Goal: Transaction & Acquisition: Purchase product/service

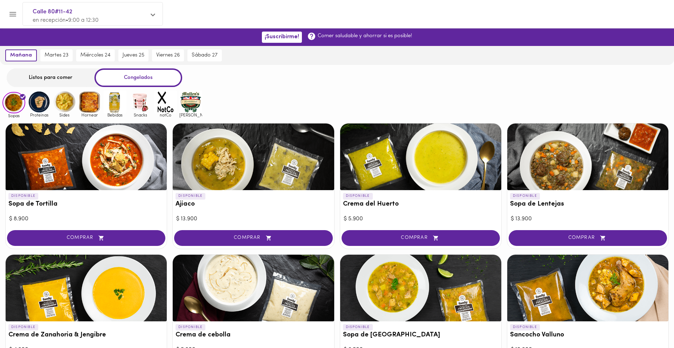
click at [56, 72] on div "Listos para comer" at bounding box center [51, 77] width 88 height 19
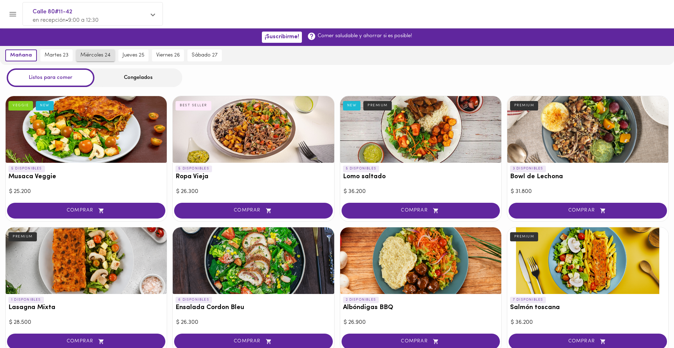
click at [84, 58] on span "miércoles 24" at bounding box center [95, 55] width 30 height 6
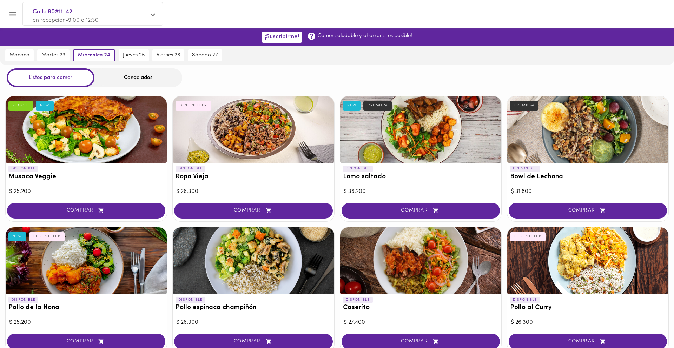
click at [123, 78] on div "Congelados" at bounding box center [138, 77] width 88 height 19
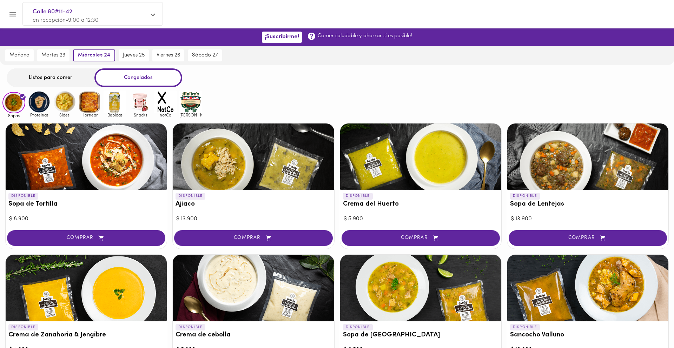
click at [41, 106] on img at bounding box center [39, 102] width 23 height 23
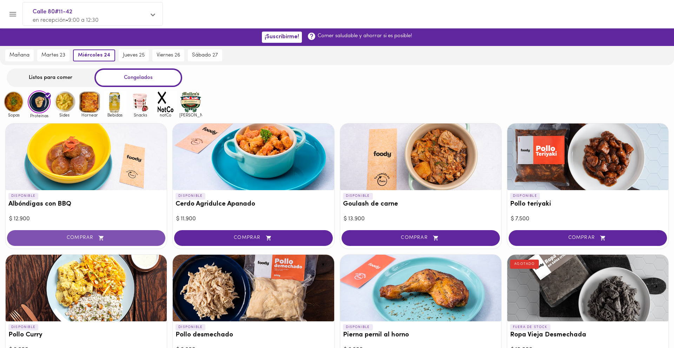
click at [85, 234] on button "COMPRAR" at bounding box center [86, 238] width 158 height 16
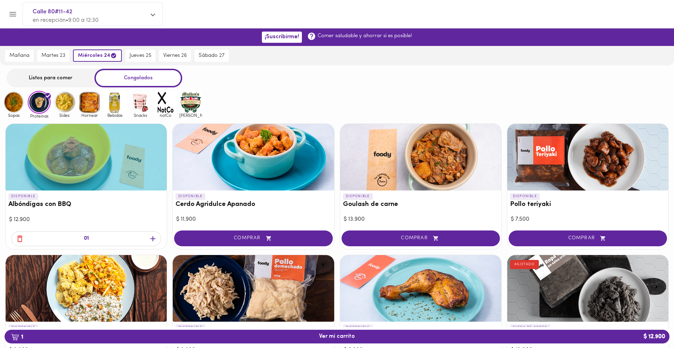
click at [264, 147] on div at bounding box center [253, 157] width 161 height 67
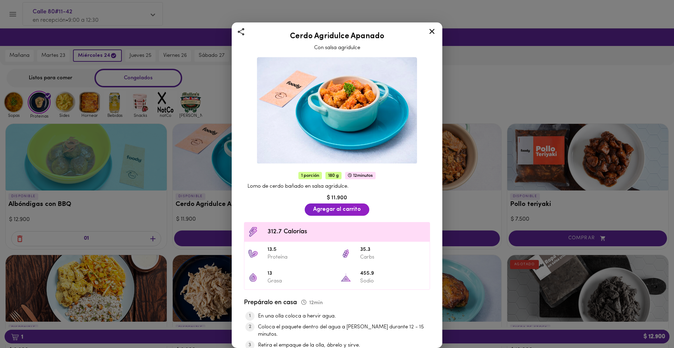
click at [431, 34] on icon at bounding box center [431, 31] width 9 height 9
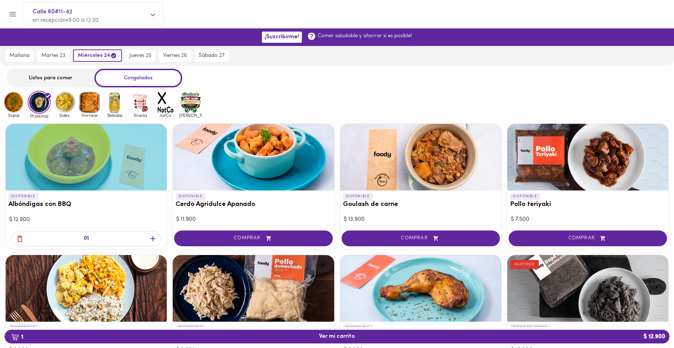
click at [61, 106] on img at bounding box center [64, 102] width 23 height 23
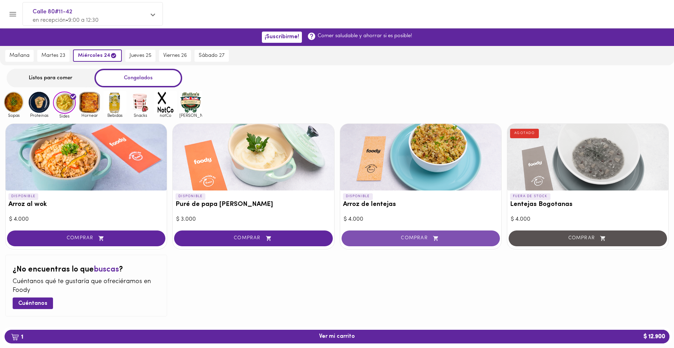
click at [395, 234] on button "COMPRAR" at bounding box center [420, 239] width 158 height 16
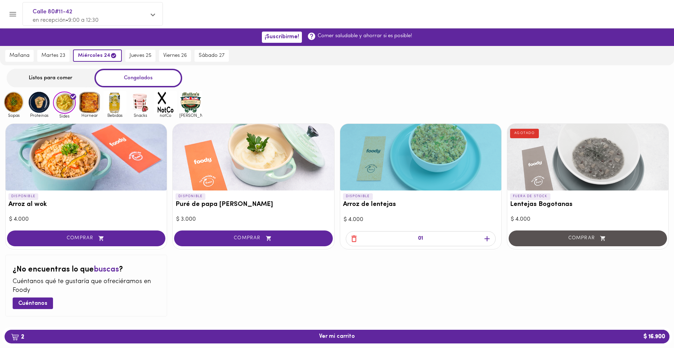
click at [487, 237] on icon "button" at bounding box center [486, 238] width 5 height 5
click at [93, 100] on img at bounding box center [89, 102] width 23 height 23
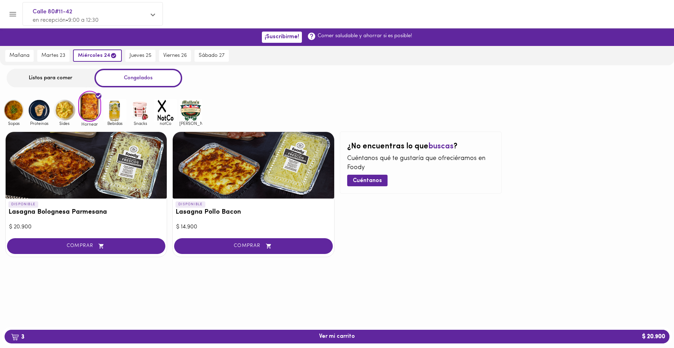
click at [115, 115] on img at bounding box center [115, 110] width 23 height 23
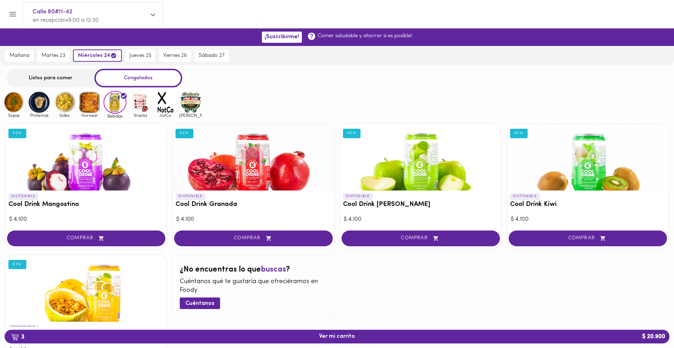
click at [140, 104] on img at bounding box center [140, 102] width 23 height 23
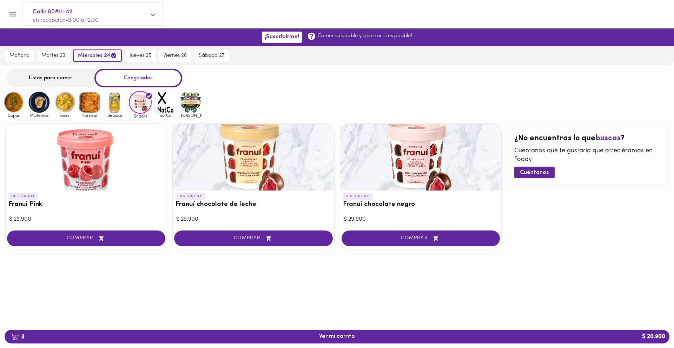
click at [163, 102] on img at bounding box center [165, 102] width 23 height 23
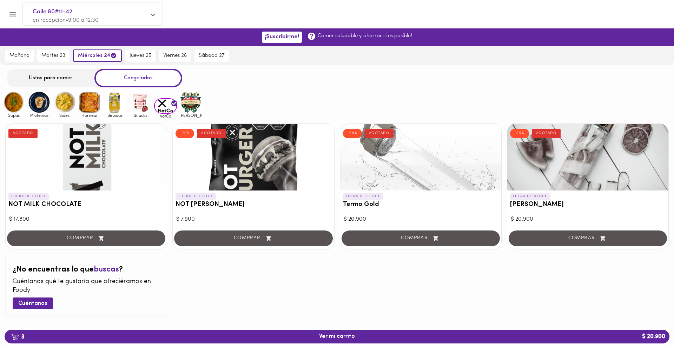
click at [190, 103] on img at bounding box center [190, 102] width 23 height 23
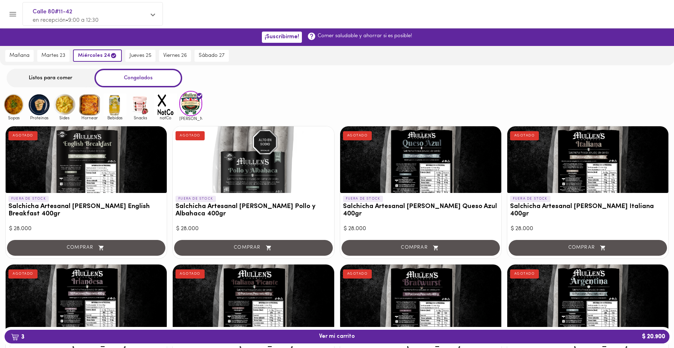
click at [41, 110] on img at bounding box center [39, 104] width 23 height 23
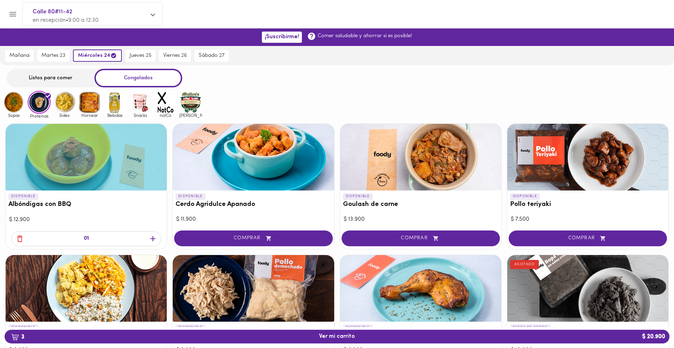
click at [68, 84] on div "Listos para comer" at bounding box center [51, 78] width 88 height 19
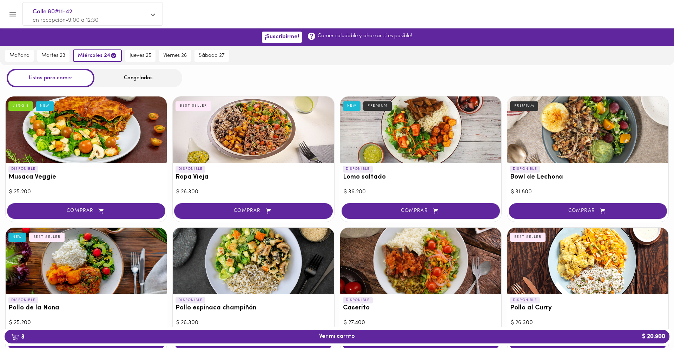
click at [127, 78] on div "Congelados" at bounding box center [138, 78] width 88 height 19
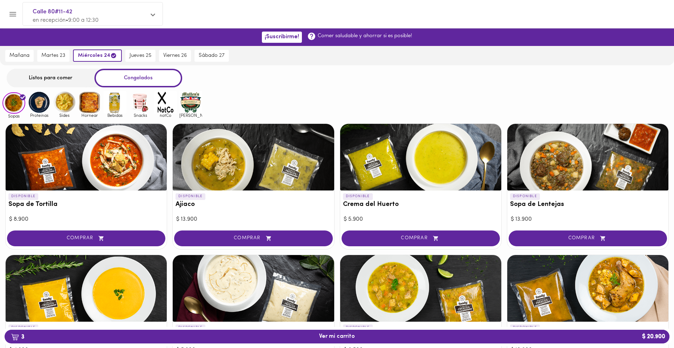
click at [35, 99] on img at bounding box center [39, 102] width 23 height 23
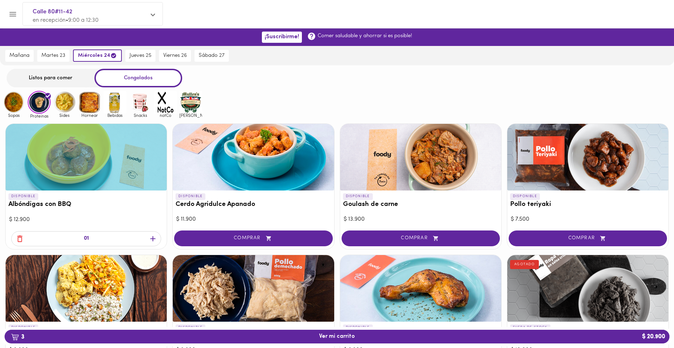
click at [68, 104] on img at bounding box center [64, 102] width 23 height 23
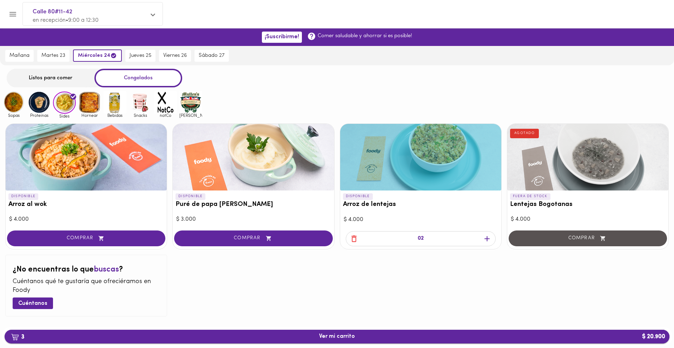
click at [332, 335] on span "3 Ver mi carrito $ 20.900" at bounding box center [337, 336] width 36 height 7
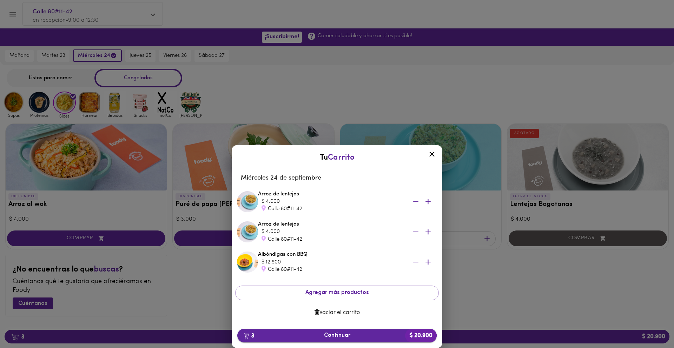
click at [329, 331] on button "3 Continuar $ 20.900" at bounding box center [336, 336] width 199 height 14
click at [418, 203] on icon "button" at bounding box center [415, 201] width 9 height 9
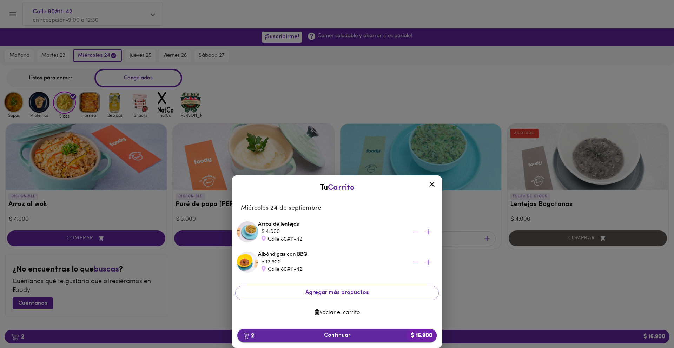
click at [335, 334] on span "2 Continuar $ 16.900" at bounding box center [337, 335] width 188 height 7
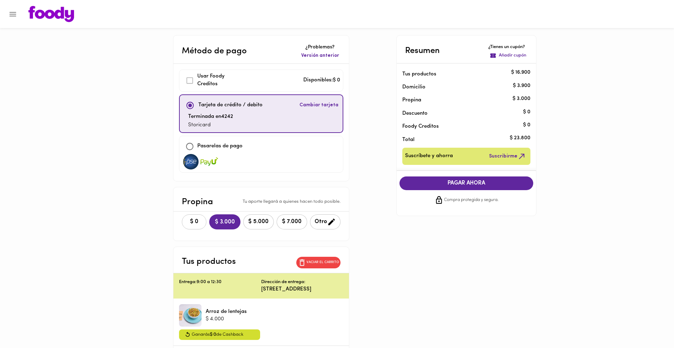
click at [192, 221] on span "$ 0" at bounding box center [193, 222] width 15 height 7
click at [446, 177] on button "PAGAR AHORA" at bounding box center [466, 183] width 134 height 14
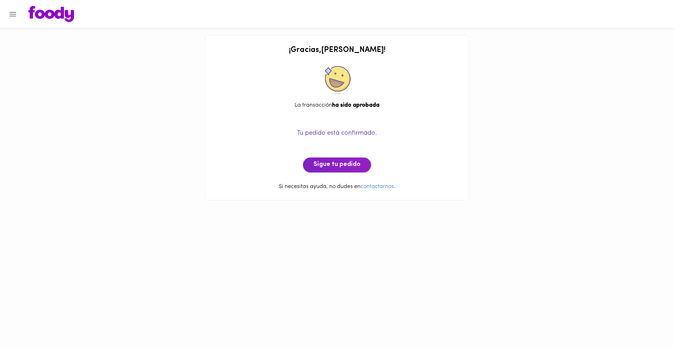
click at [336, 162] on span "Sigue tu pedido" at bounding box center [336, 165] width 47 height 8
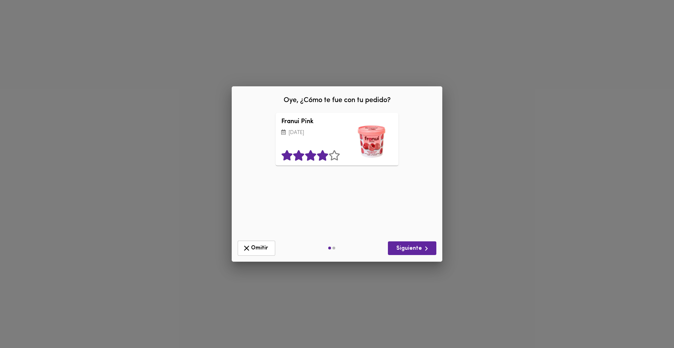
click at [324, 158] on icon at bounding box center [322, 155] width 11 height 11
click at [336, 158] on icon at bounding box center [334, 155] width 11 height 11
click at [403, 248] on span "Siguiente" at bounding box center [411, 248] width 37 height 9
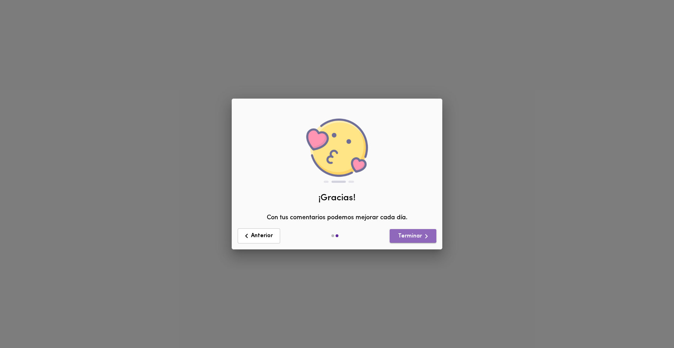
click at [401, 235] on span "Terminar" at bounding box center [412, 236] width 35 height 9
